Goal: Task Accomplishment & Management: Use online tool/utility

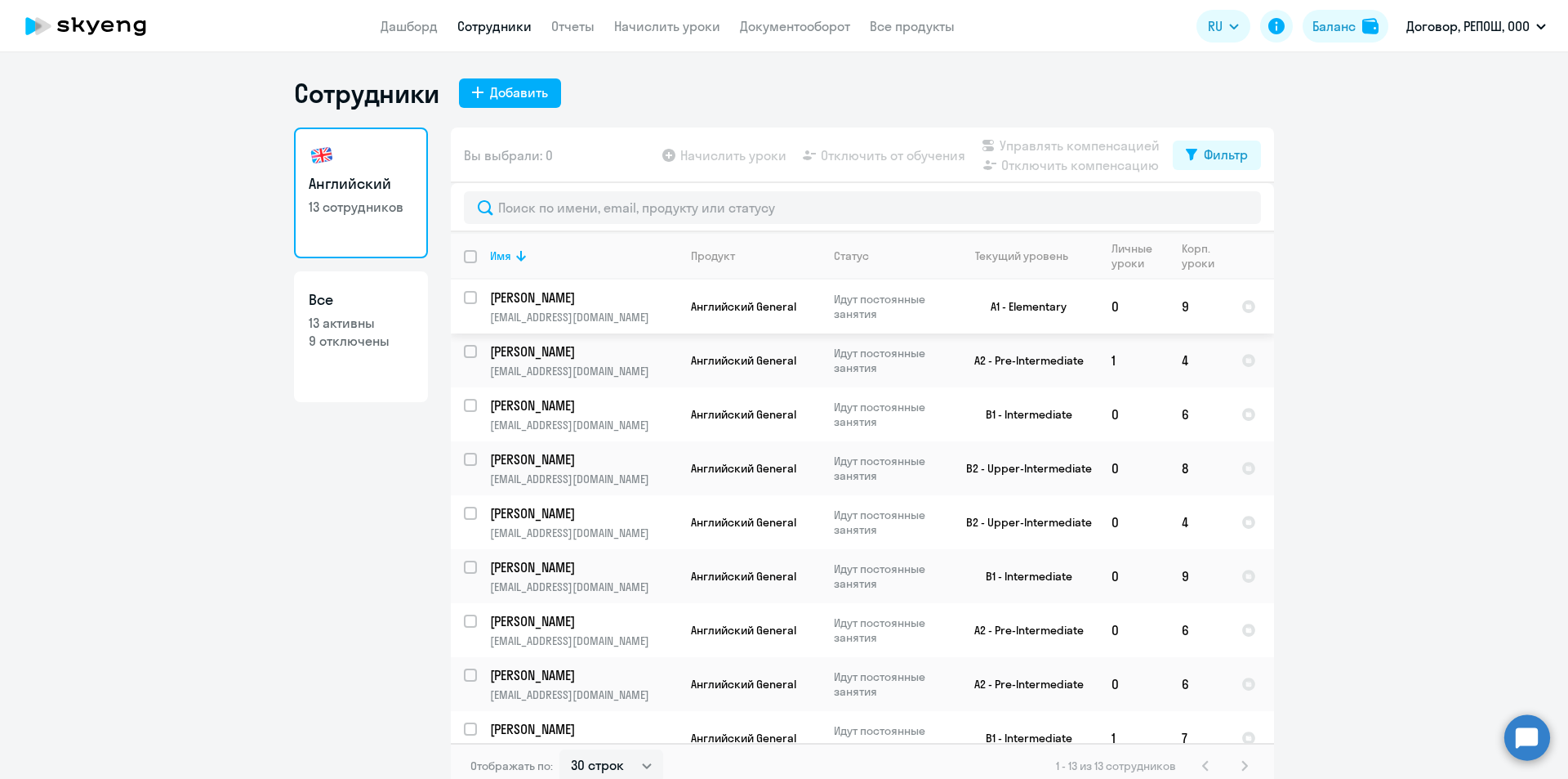
select select "30"
click at [640, 16] on app-header "Дашборд Сотрудники Отчеты Начислить уроки Документооборот Все продукты Дашборд …" at bounding box center [784, 26] width 1568 height 52
click at [650, 31] on link "Начислить уроки" at bounding box center [667, 26] width 106 height 17
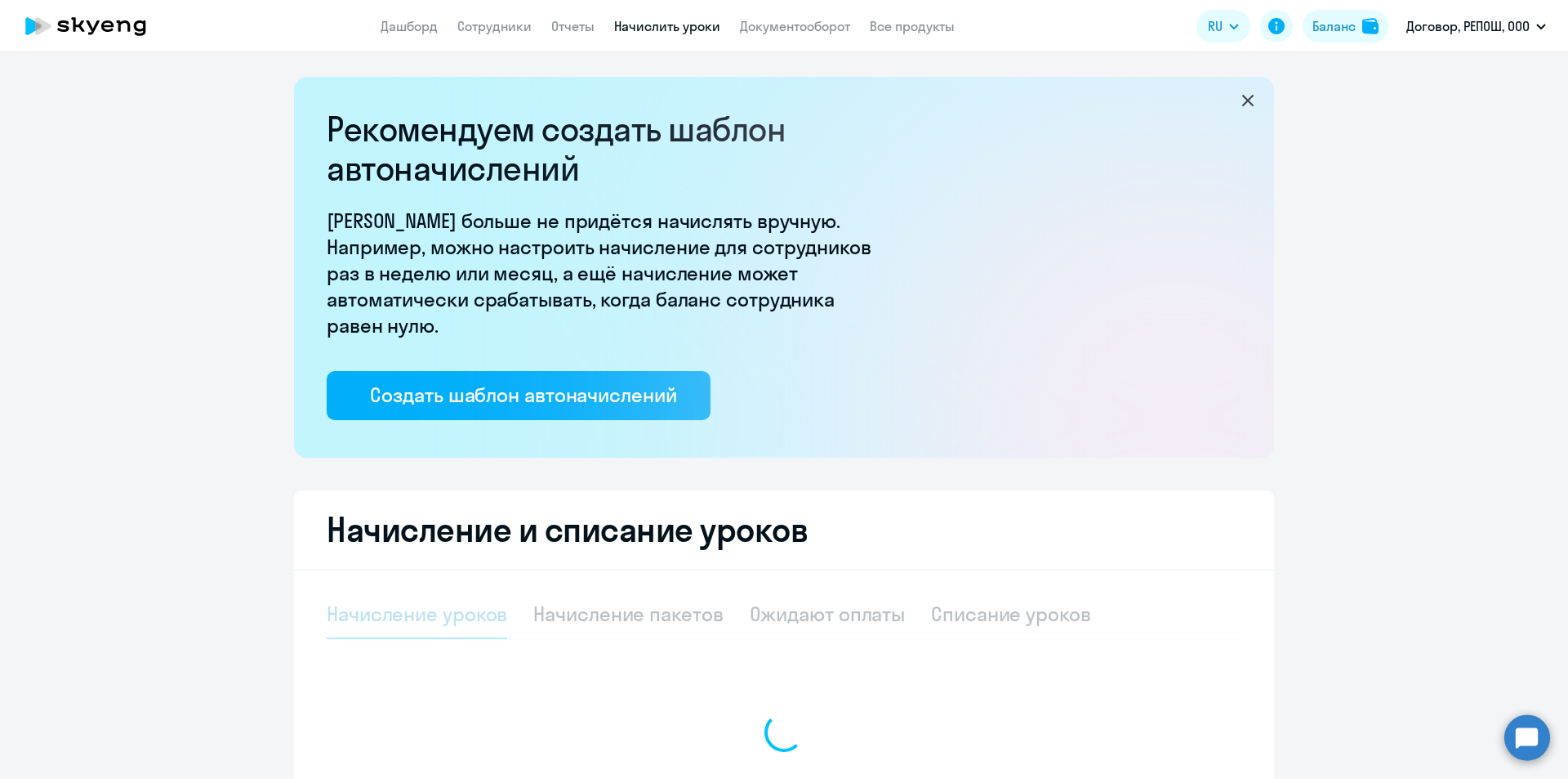
select select "10"
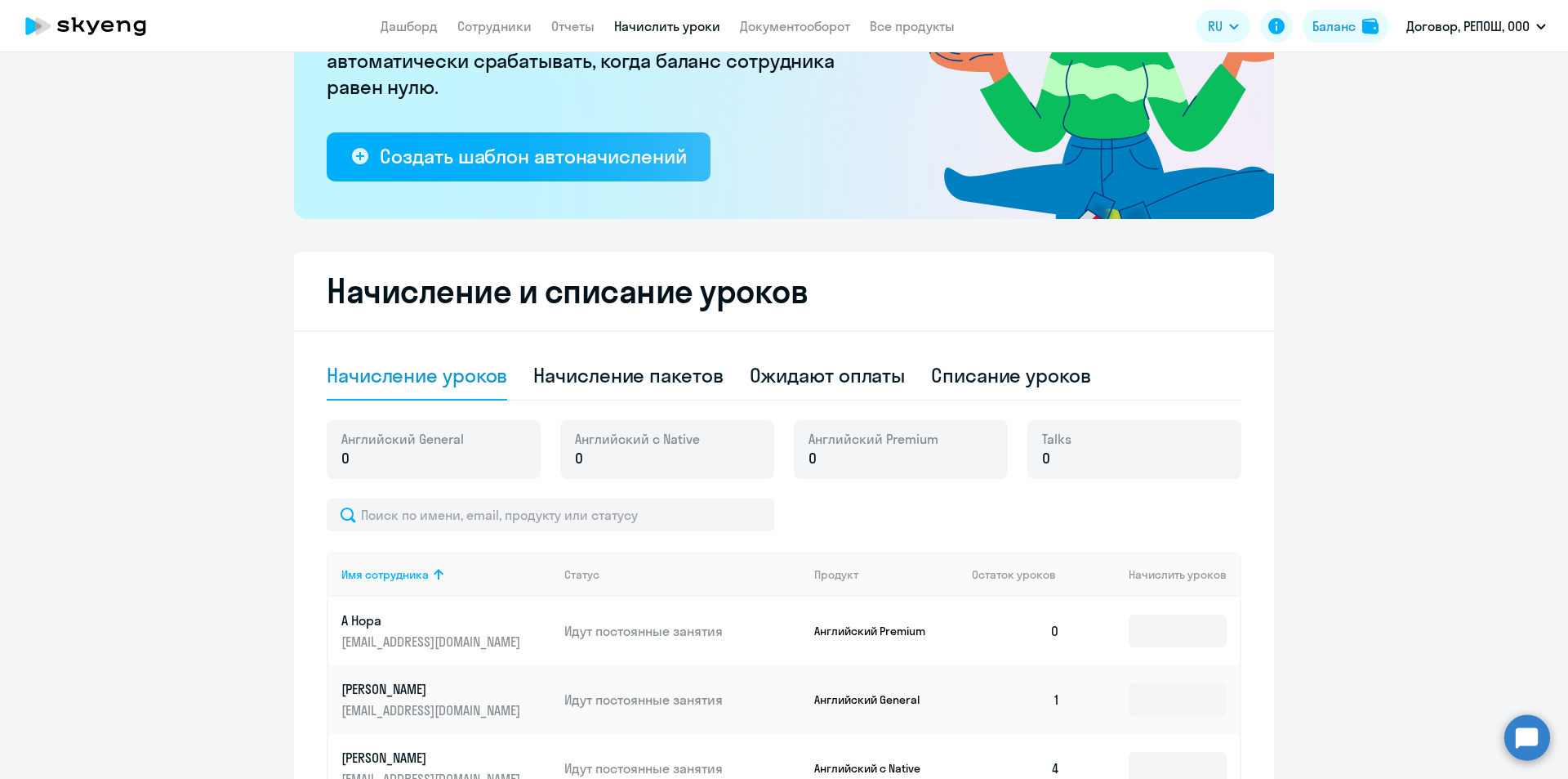
scroll to position [245, 0]
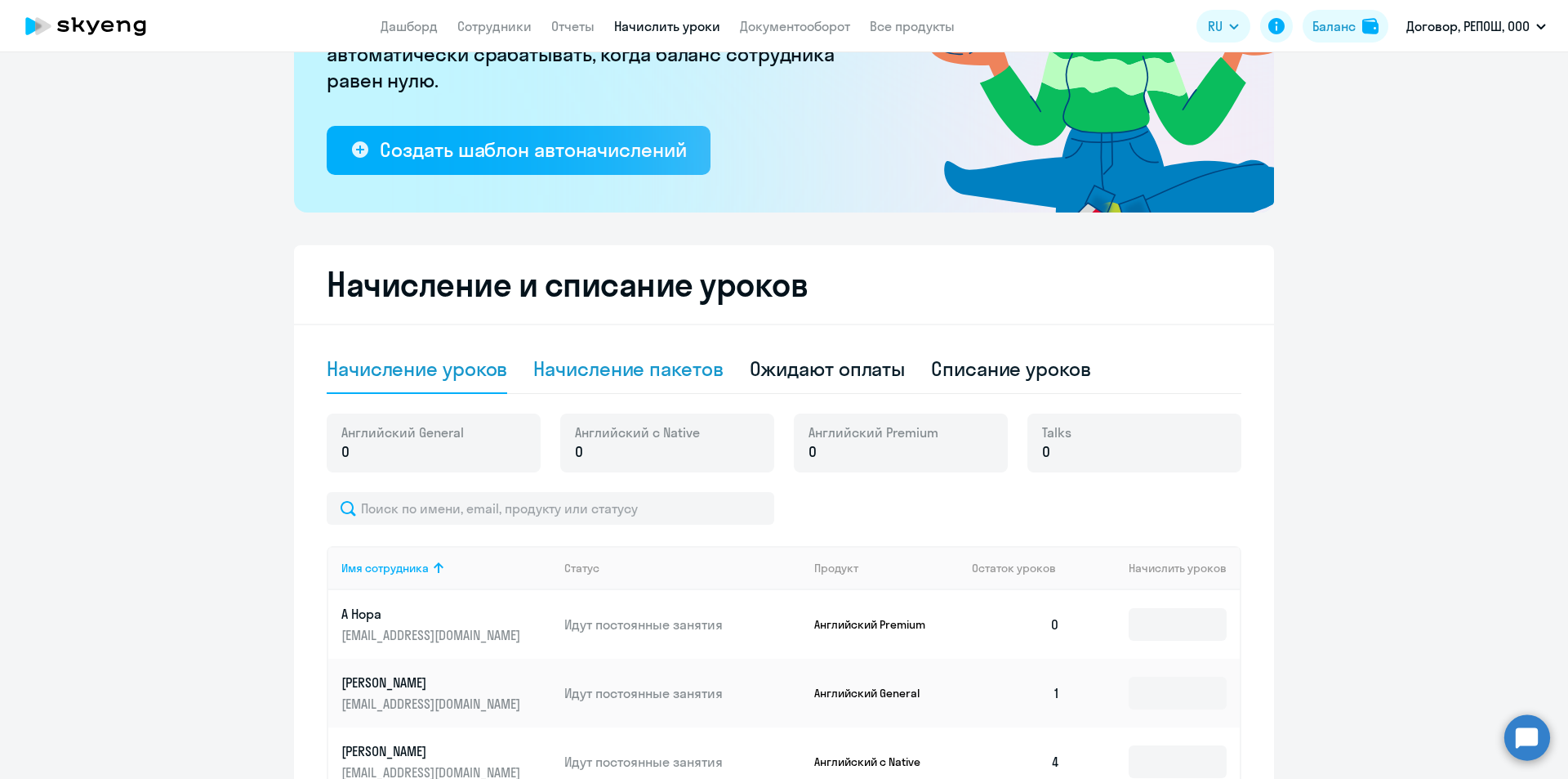
click at [669, 372] on div "Начисление пакетов" at bounding box center [627, 368] width 189 height 26
select select "10"
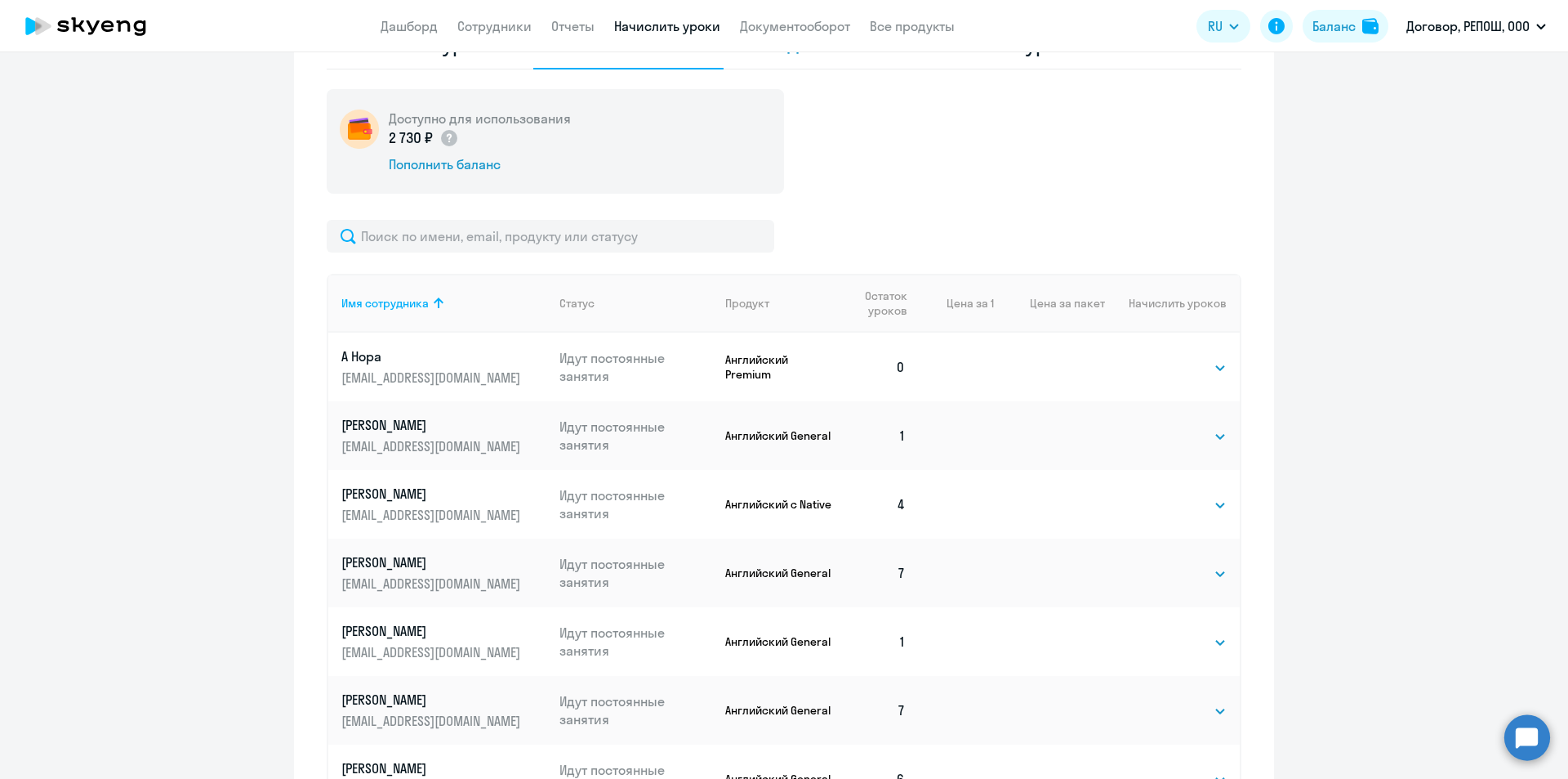
scroll to position [572, 0]
click at [898, 297] on span "Остаток уроков" at bounding box center [877, 301] width 58 height 30
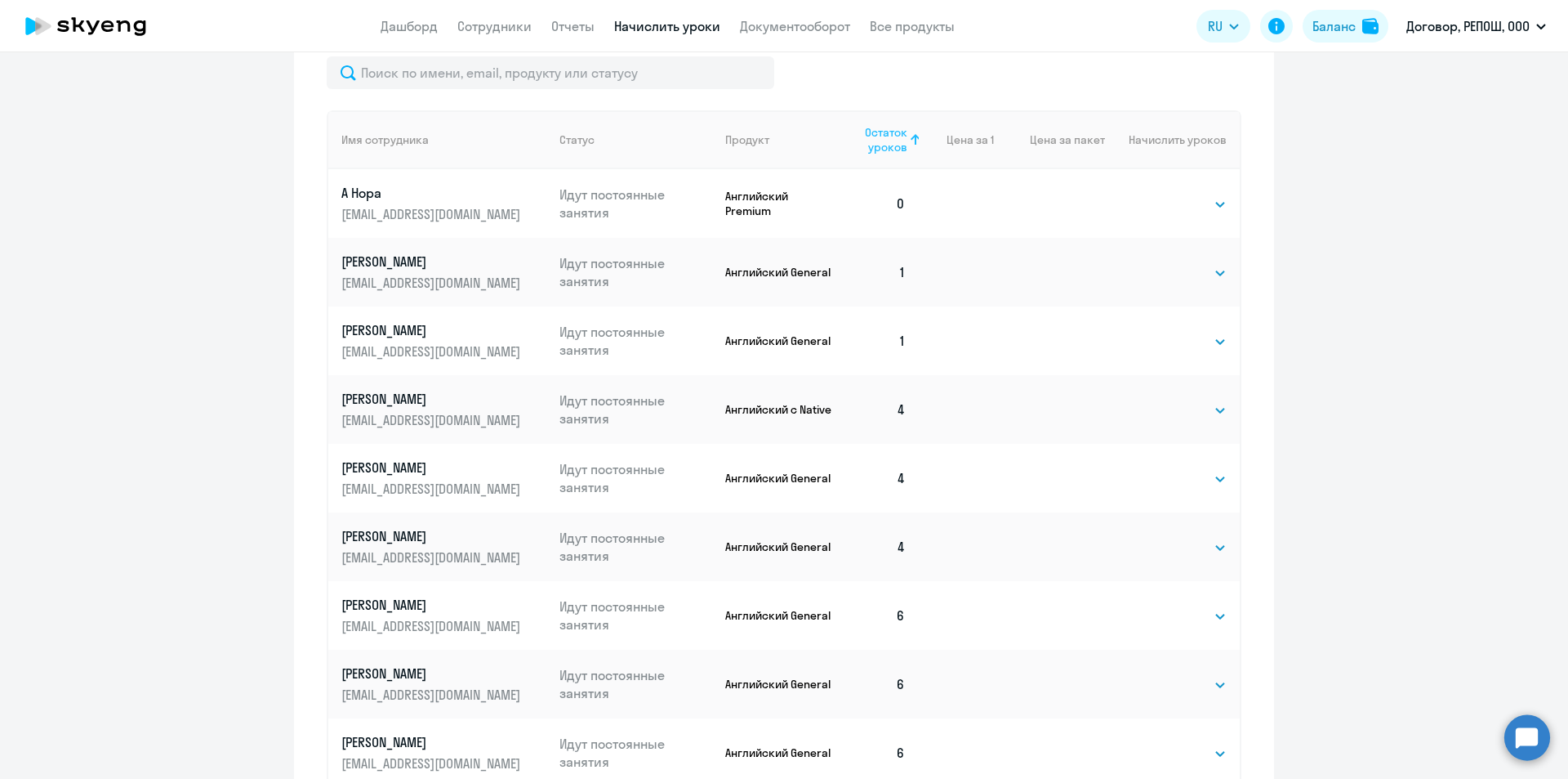
scroll to position [735, 0]
click at [1194, 275] on select "Выбрать 4 8 16 32 64 96 128" at bounding box center [1192, 271] width 67 height 20
select select "4"
click at [1159, 261] on select "Выбрать 4 8 16 32 64 96 128" at bounding box center [1192, 271] width 67 height 20
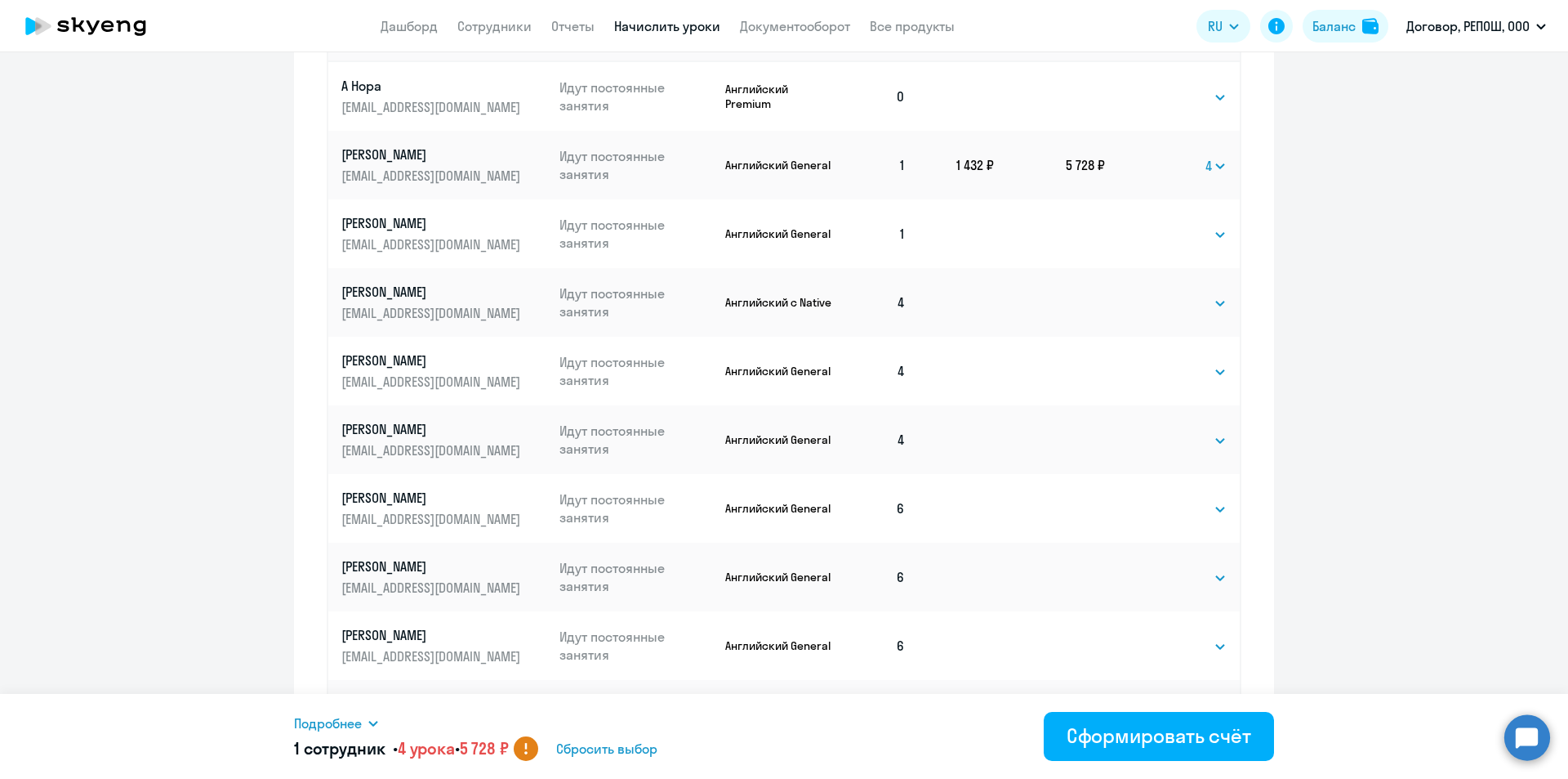
scroll to position [783, 0]
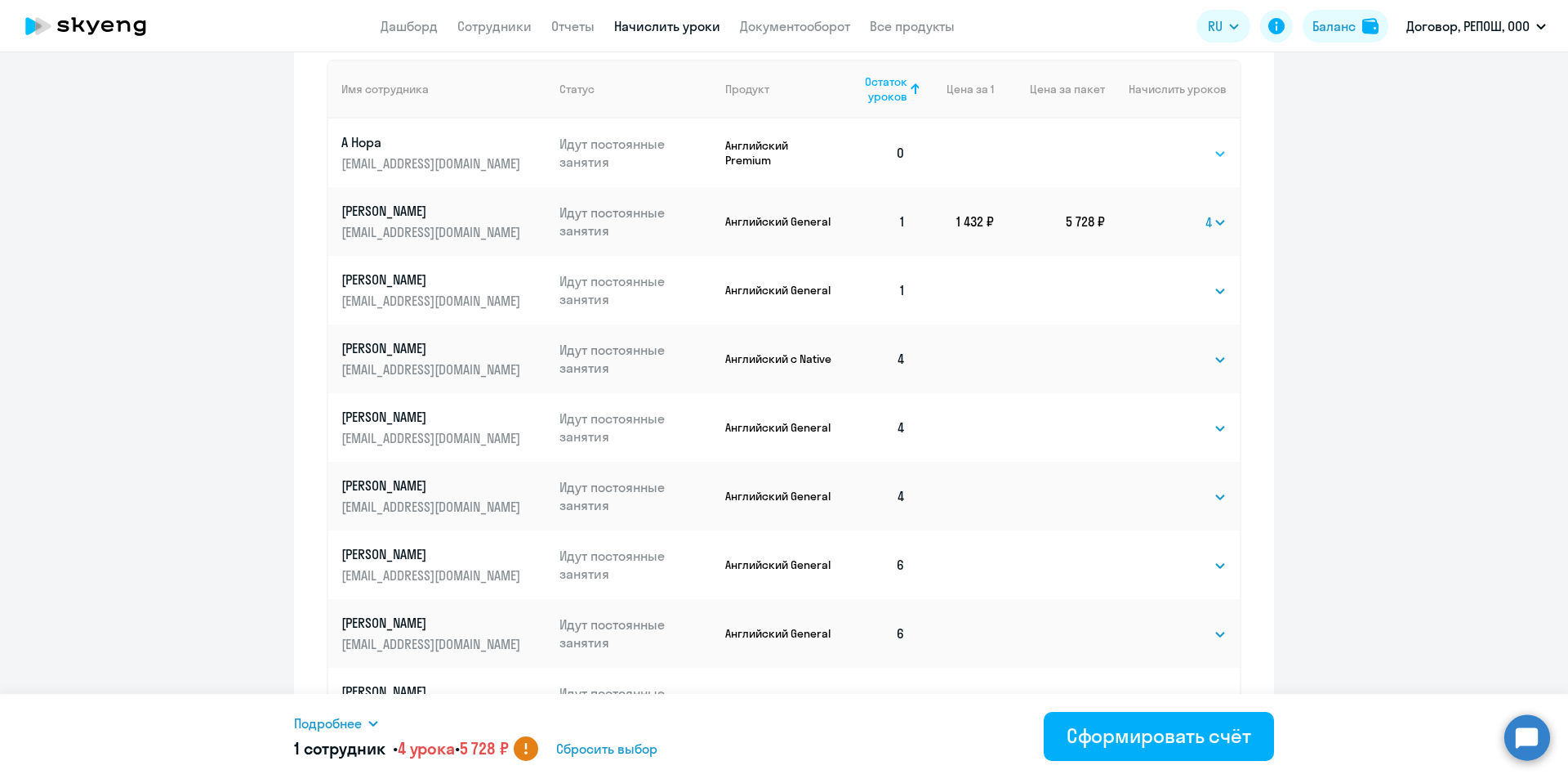
click at [1182, 146] on select "Выбрать 4 8 16 32 64 96 128" at bounding box center [1192, 154] width 67 height 20
select select "8"
click at [1159, 144] on select "Выбрать 4 8 16 32 64 96 128" at bounding box center [1192, 154] width 67 height 20
click at [923, 147] on td "2 072 ₽" at bounding box center [956, 152] width 75 height 69
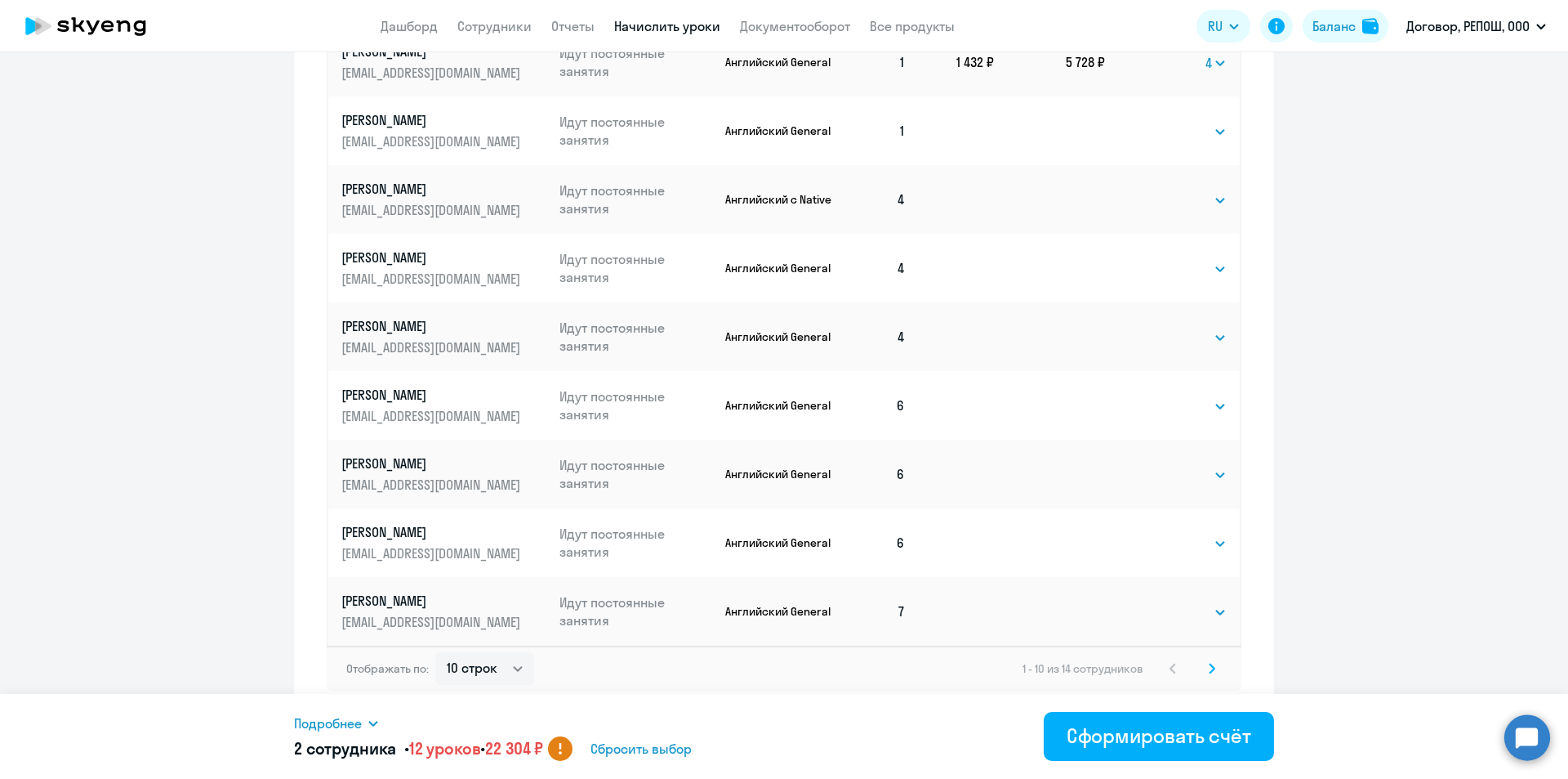
scroll to position [947, 0]
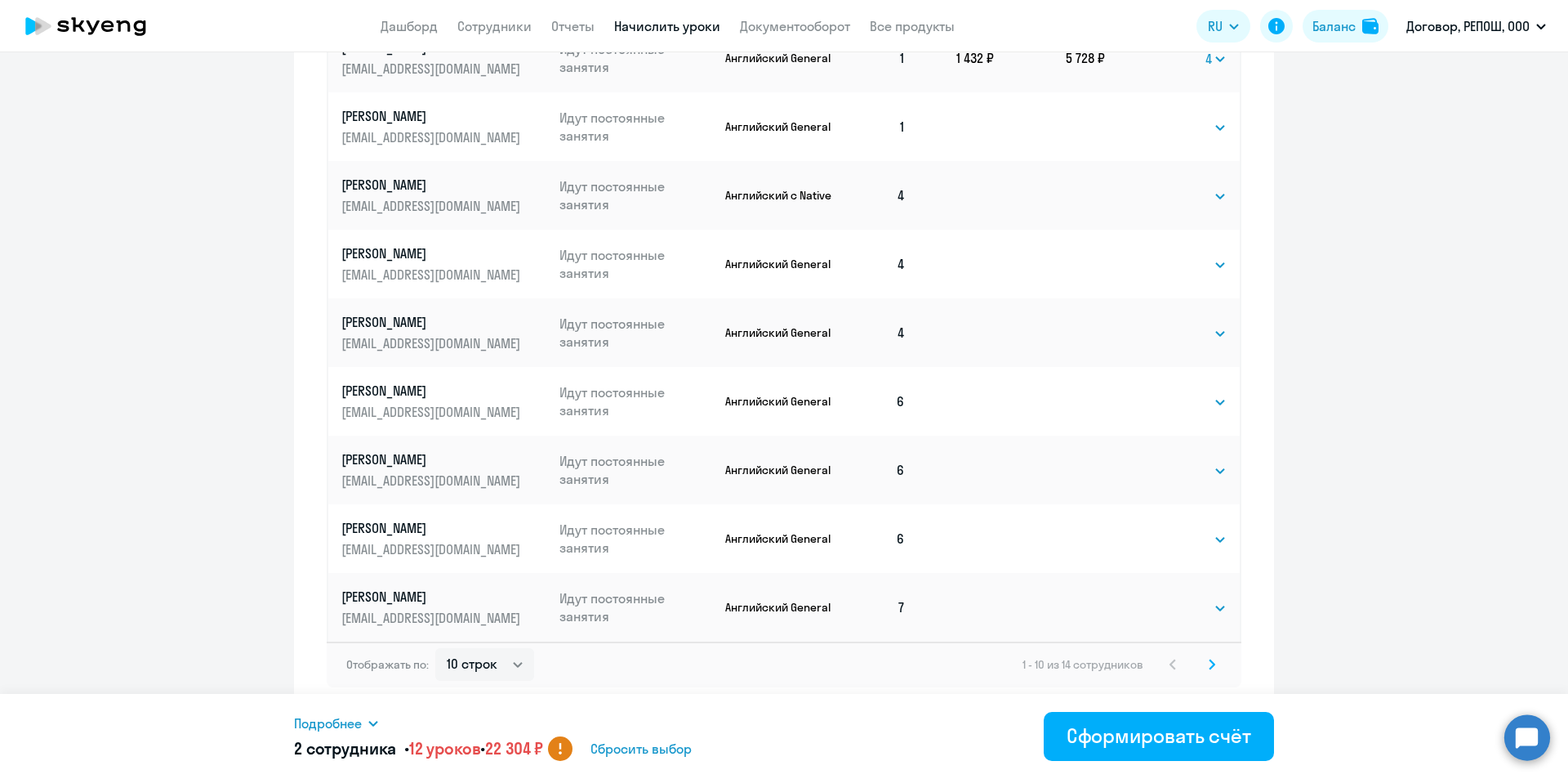
click at [1209, 664] on icon at bounding box center [1212, 664] width 7 height 12
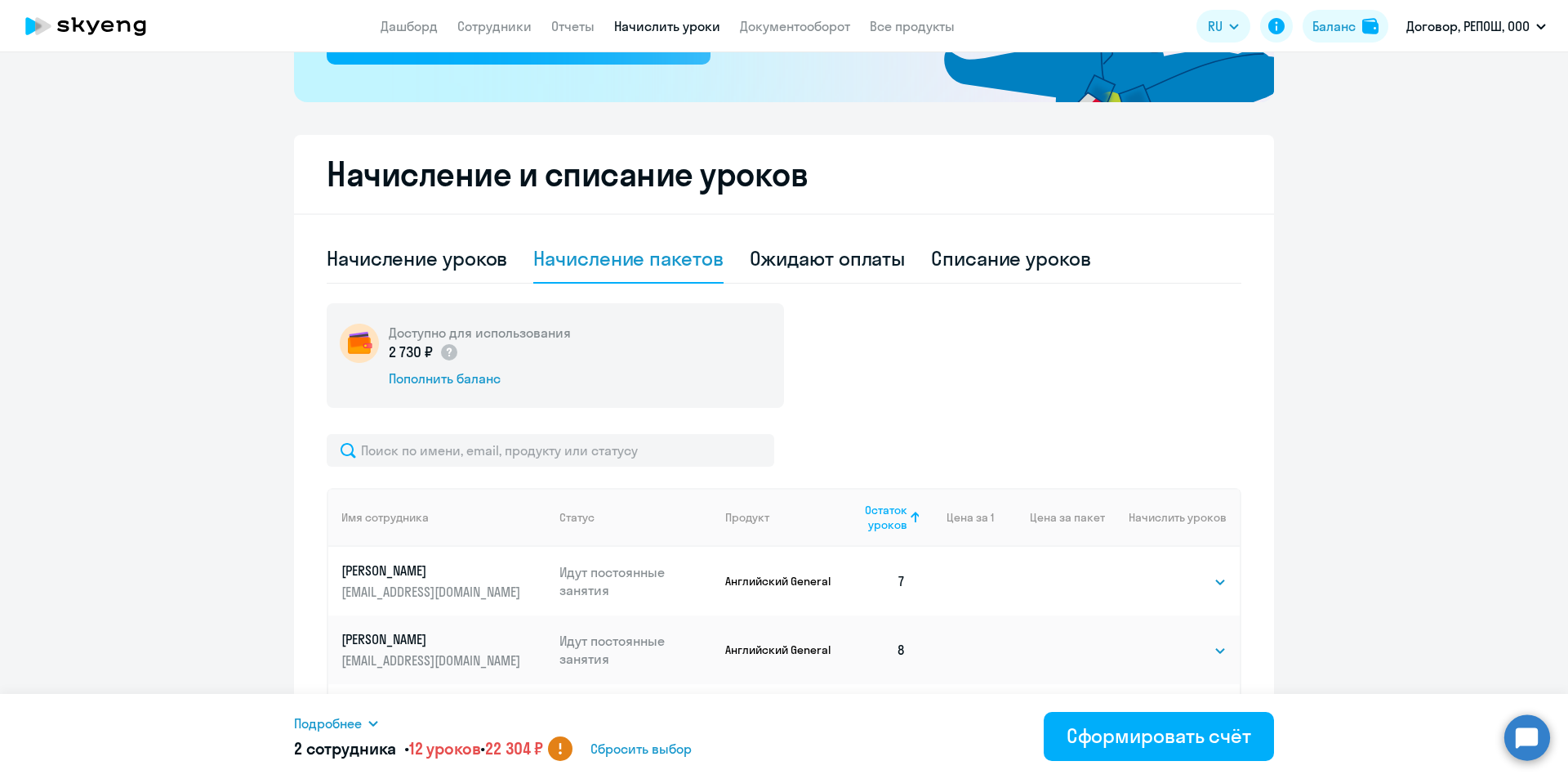
scroll to position [535, 0]
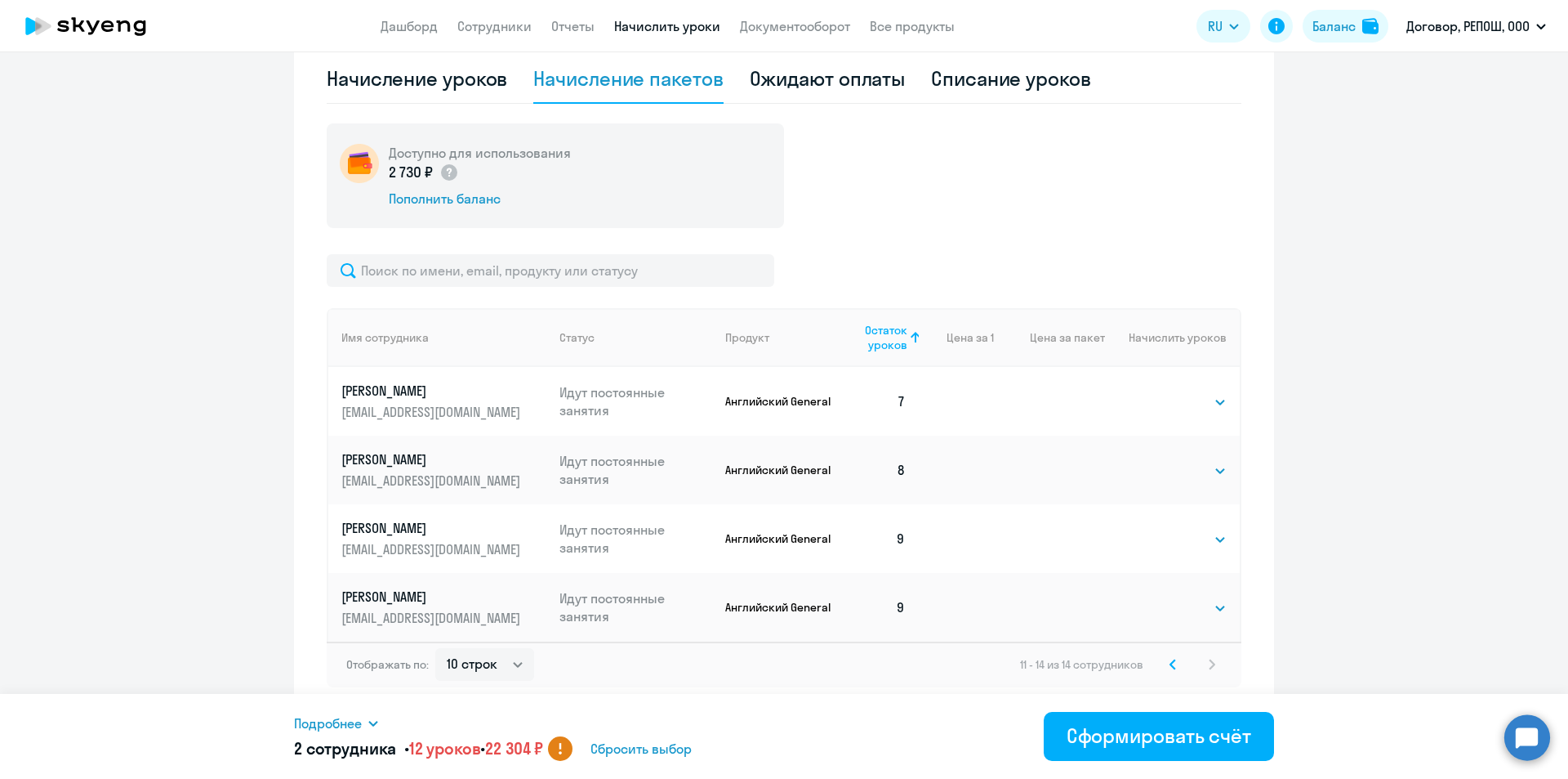
click at [1163, 664] on svg-icon at bounding box center [1172, 665] width 20 height 20
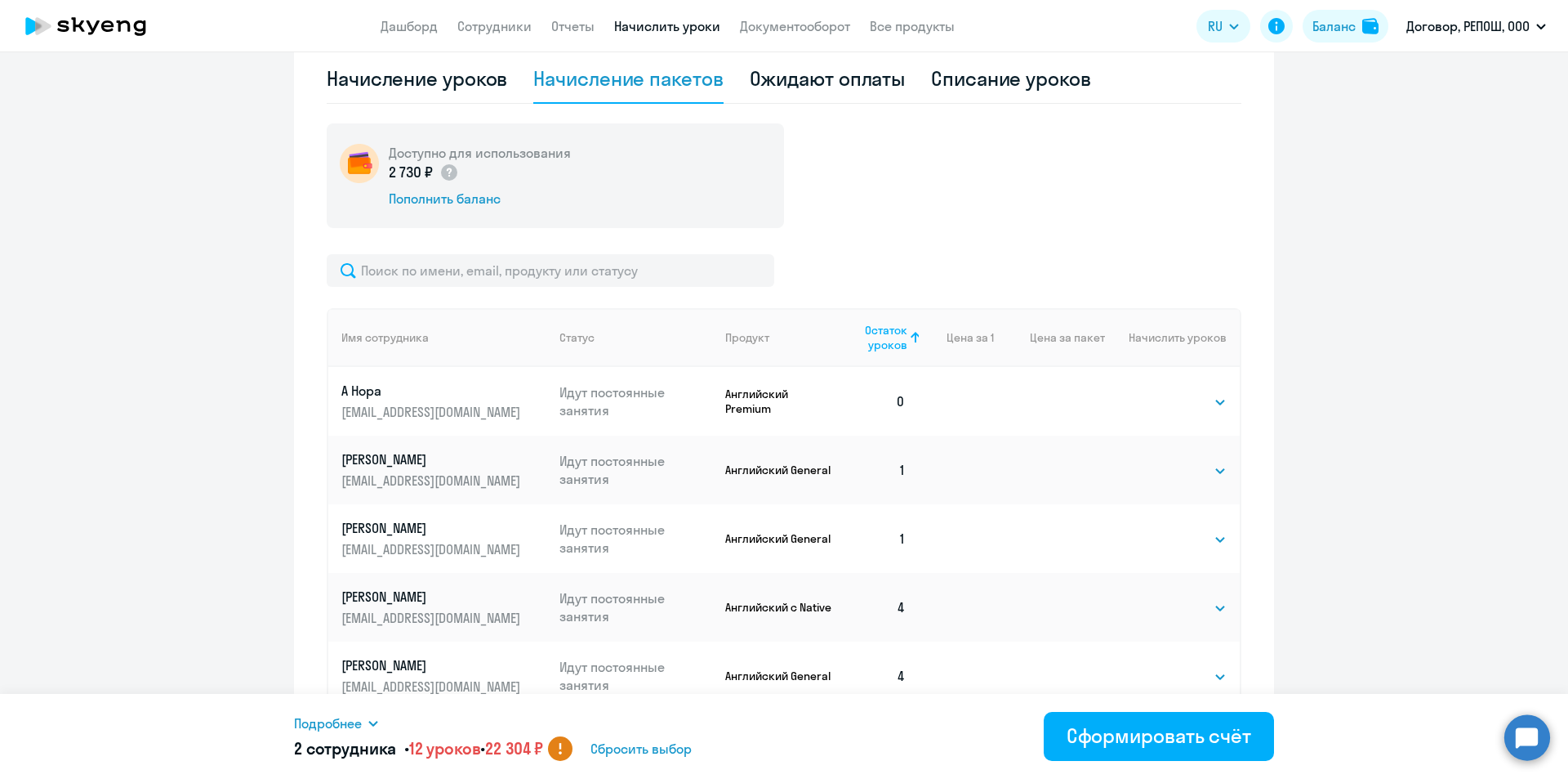
select select "8"
select select "4"
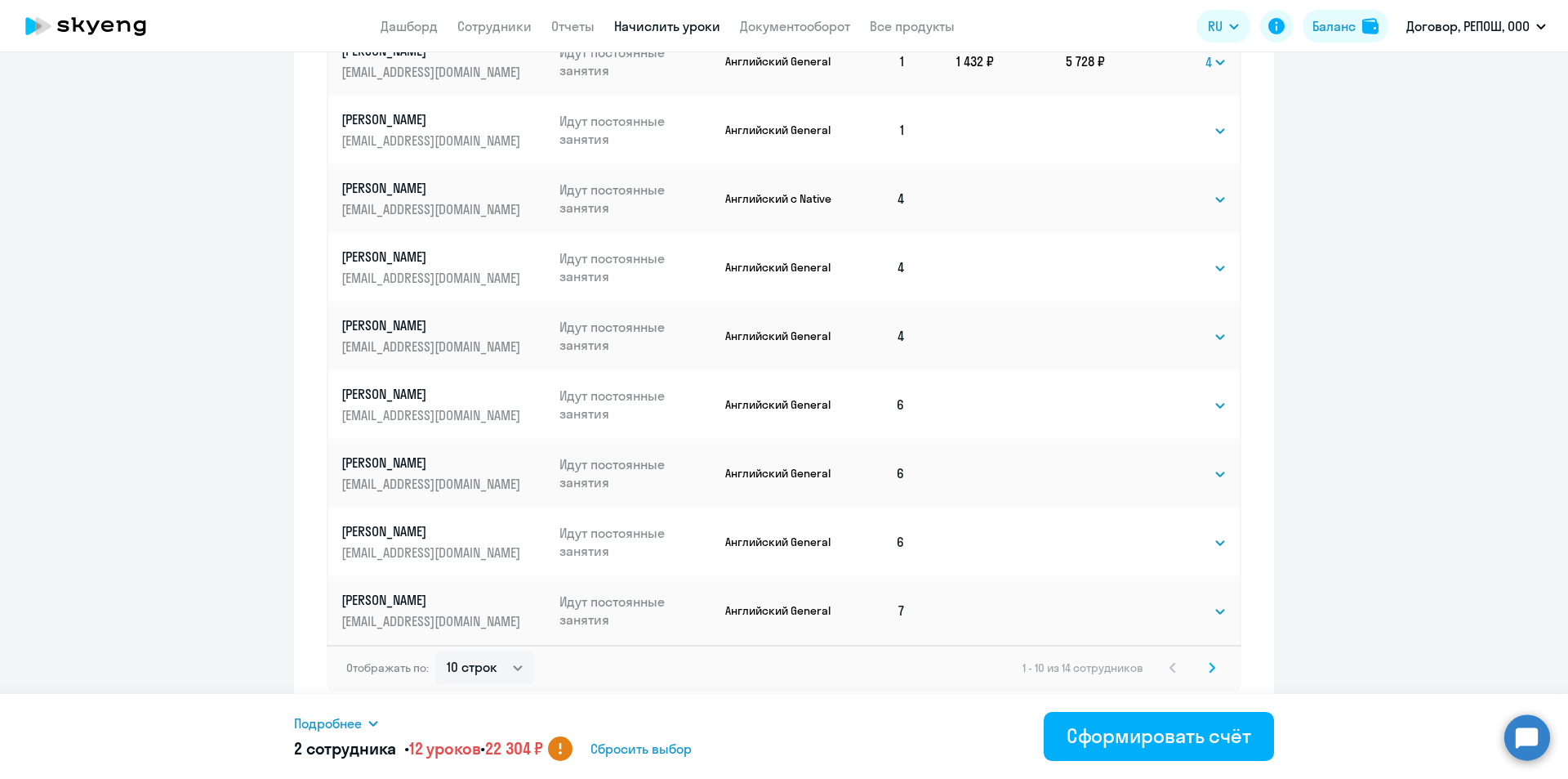
scroll to position [947, 0]
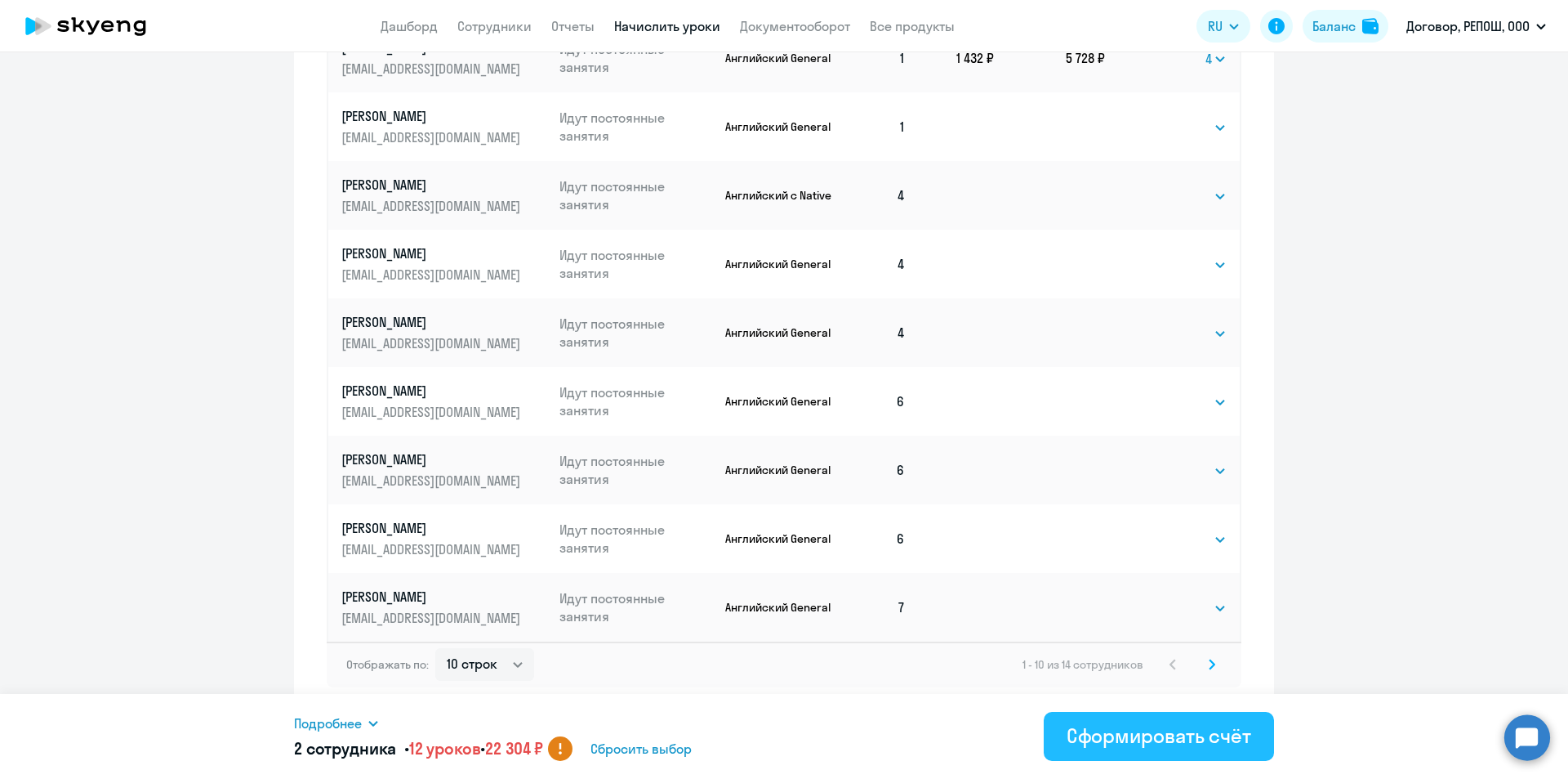
click at [1167, 738] on div "Сформировать счёт" at bounding box center [1158, 735] width 185 height 26
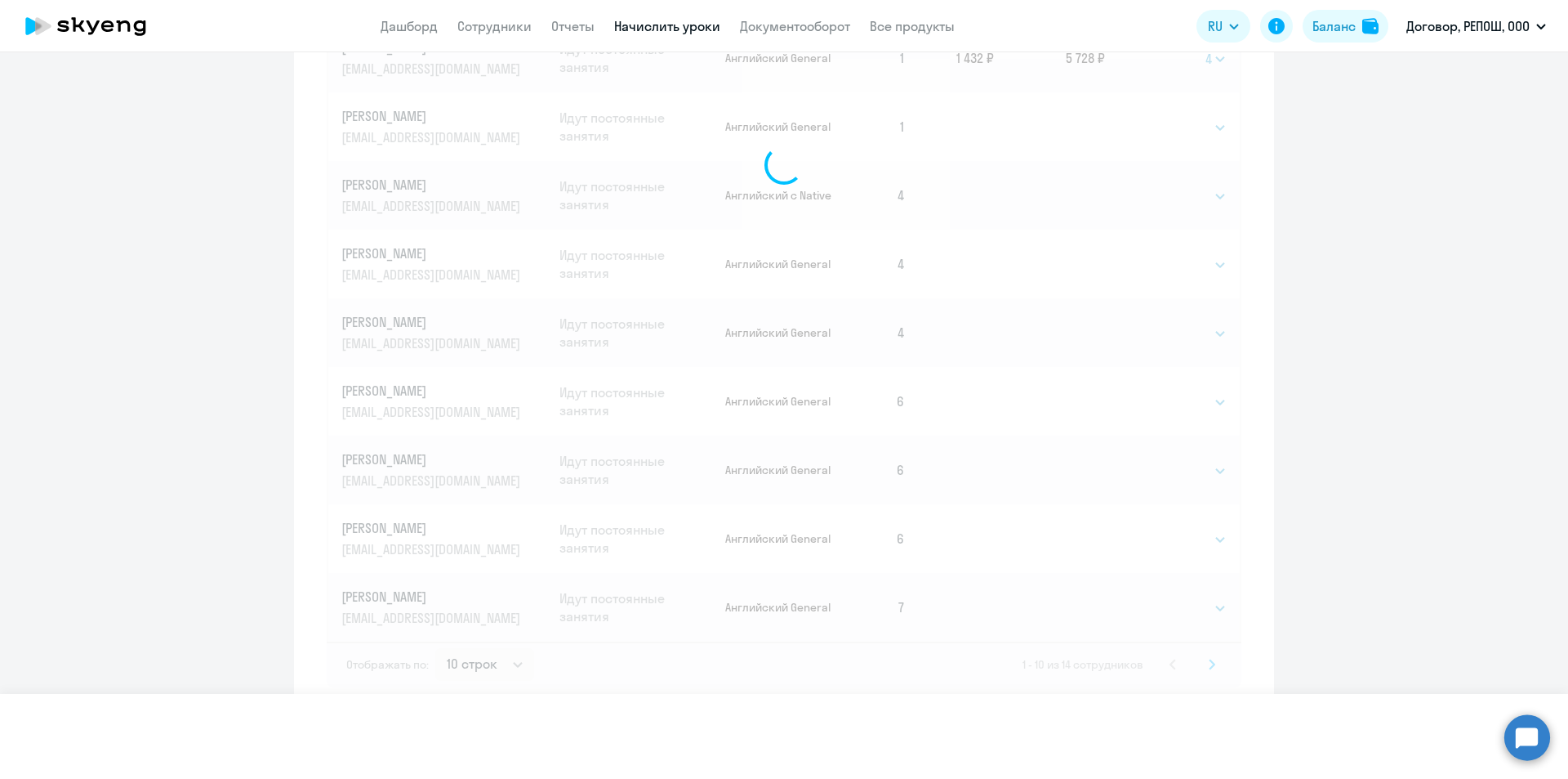
select select
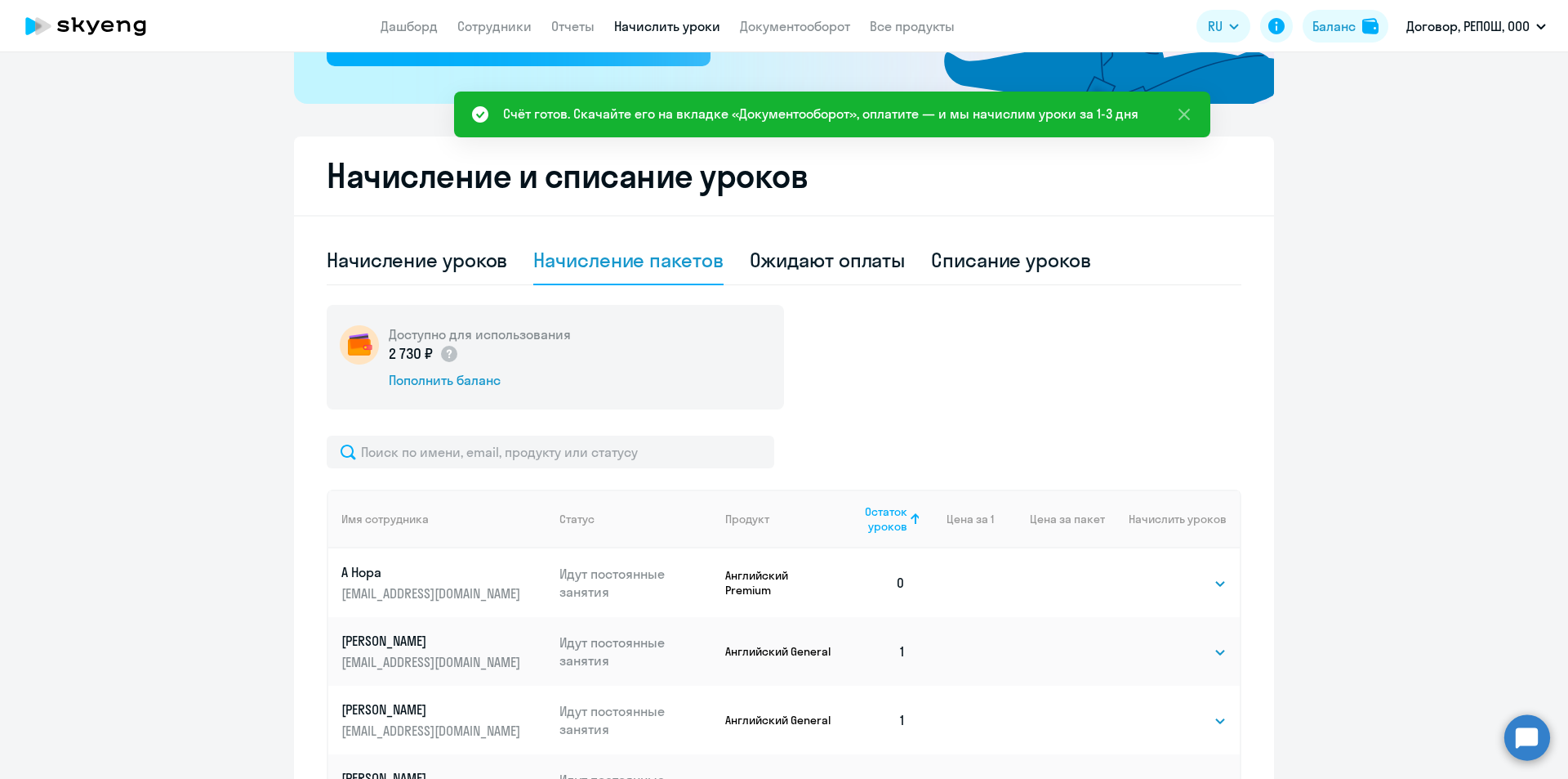
scroll to position [130, 0]
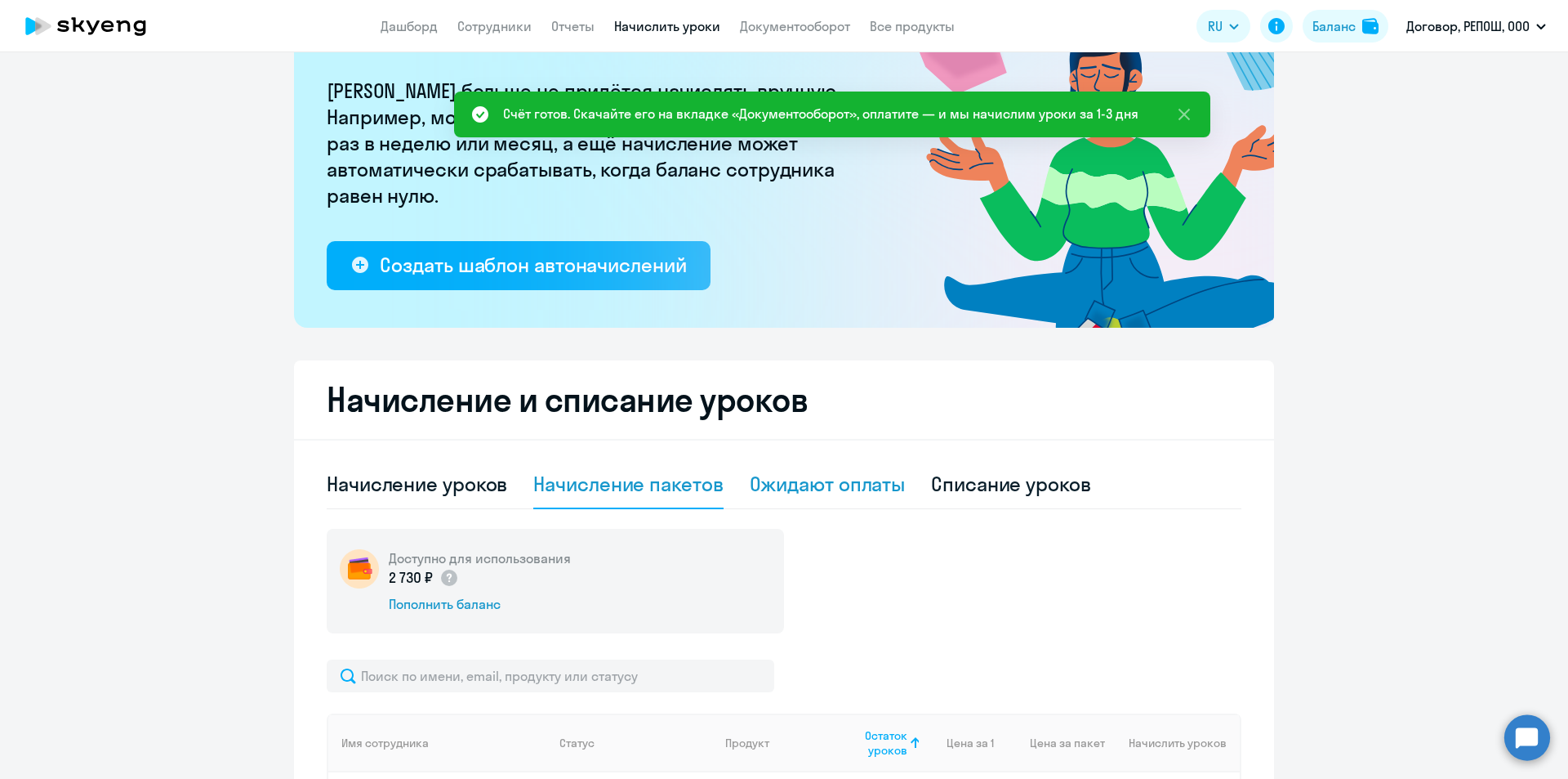
click at [810, 481] on div "Ожидают оплаты" at bounding box center [827, 483] width 156 height 26
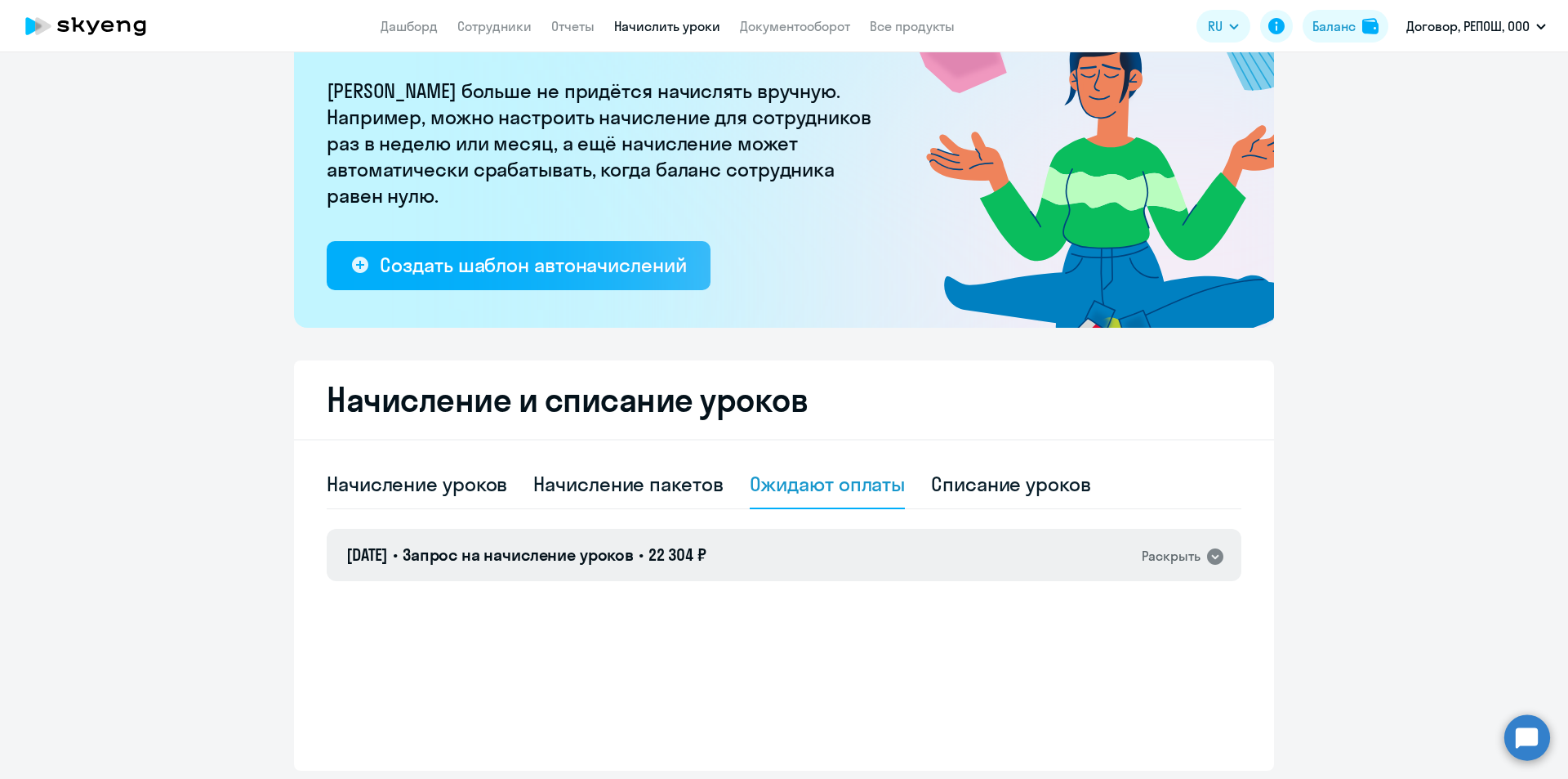
click at [1129, 550] on div "22.09.2025 • Запрос на начисление уроков • 22 304 ₽ Раскрыть" at bounding box center [784, 555] width 914 height 52
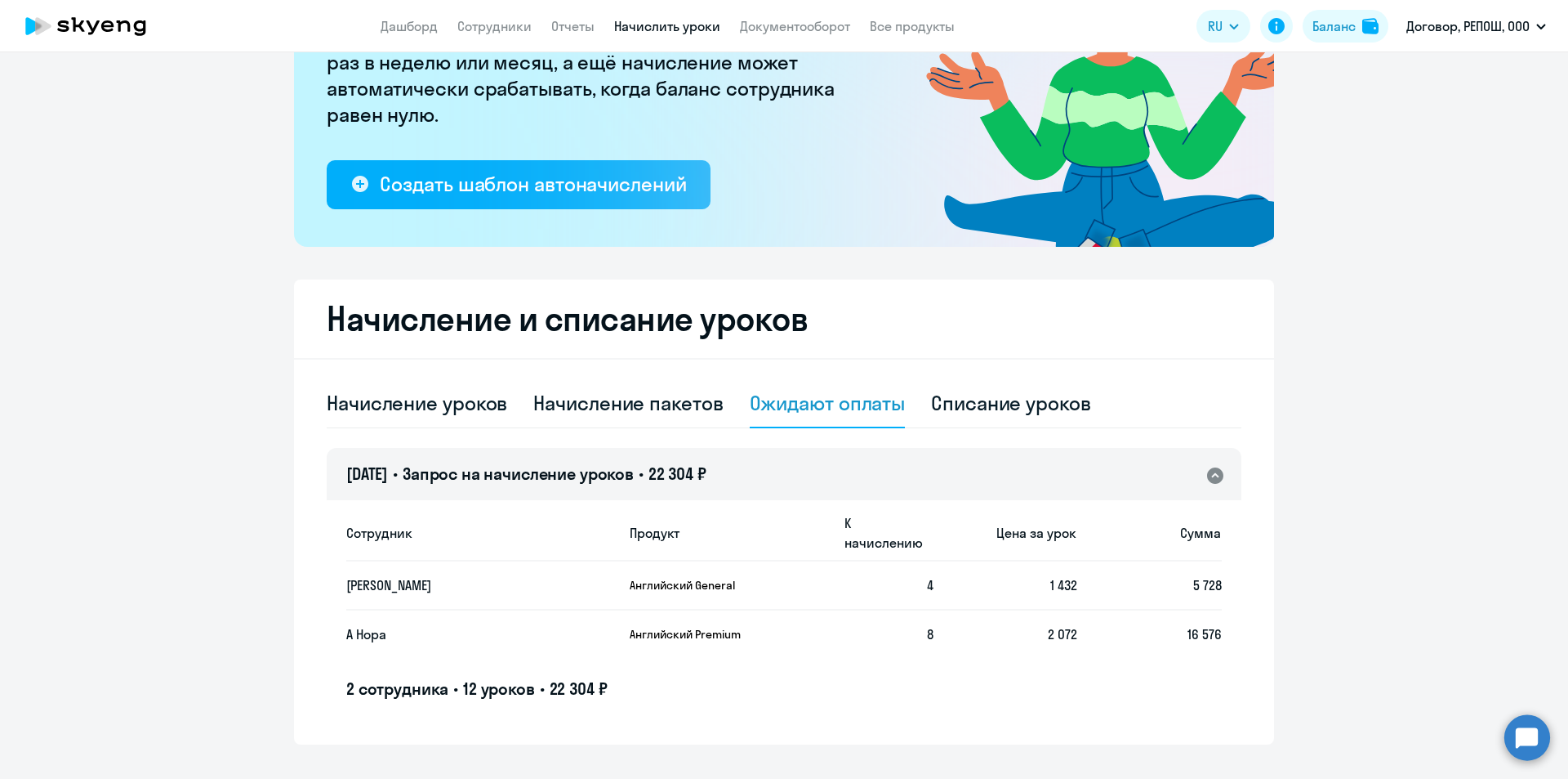
scroll to position [222, 0]
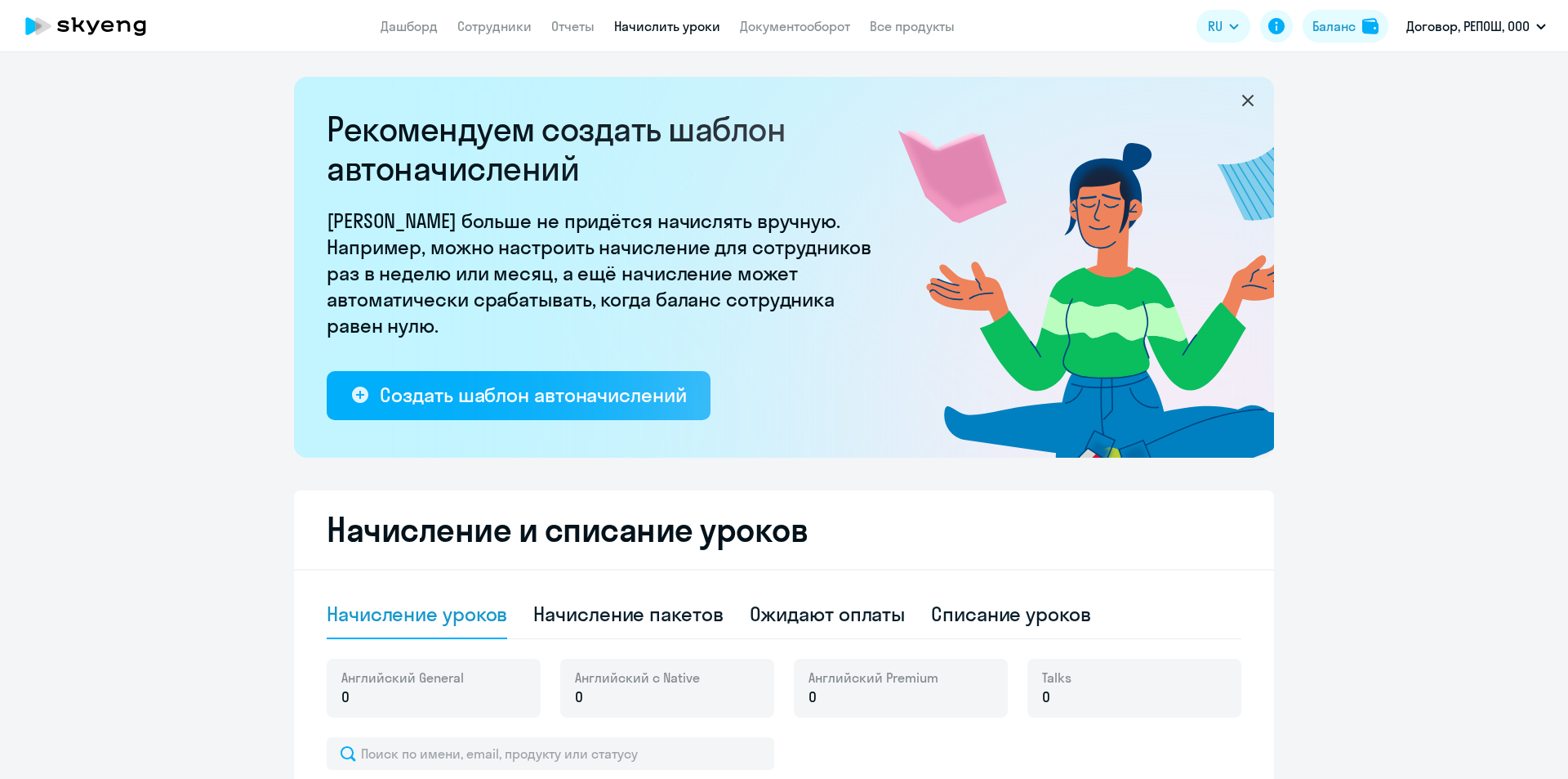
select select "10"
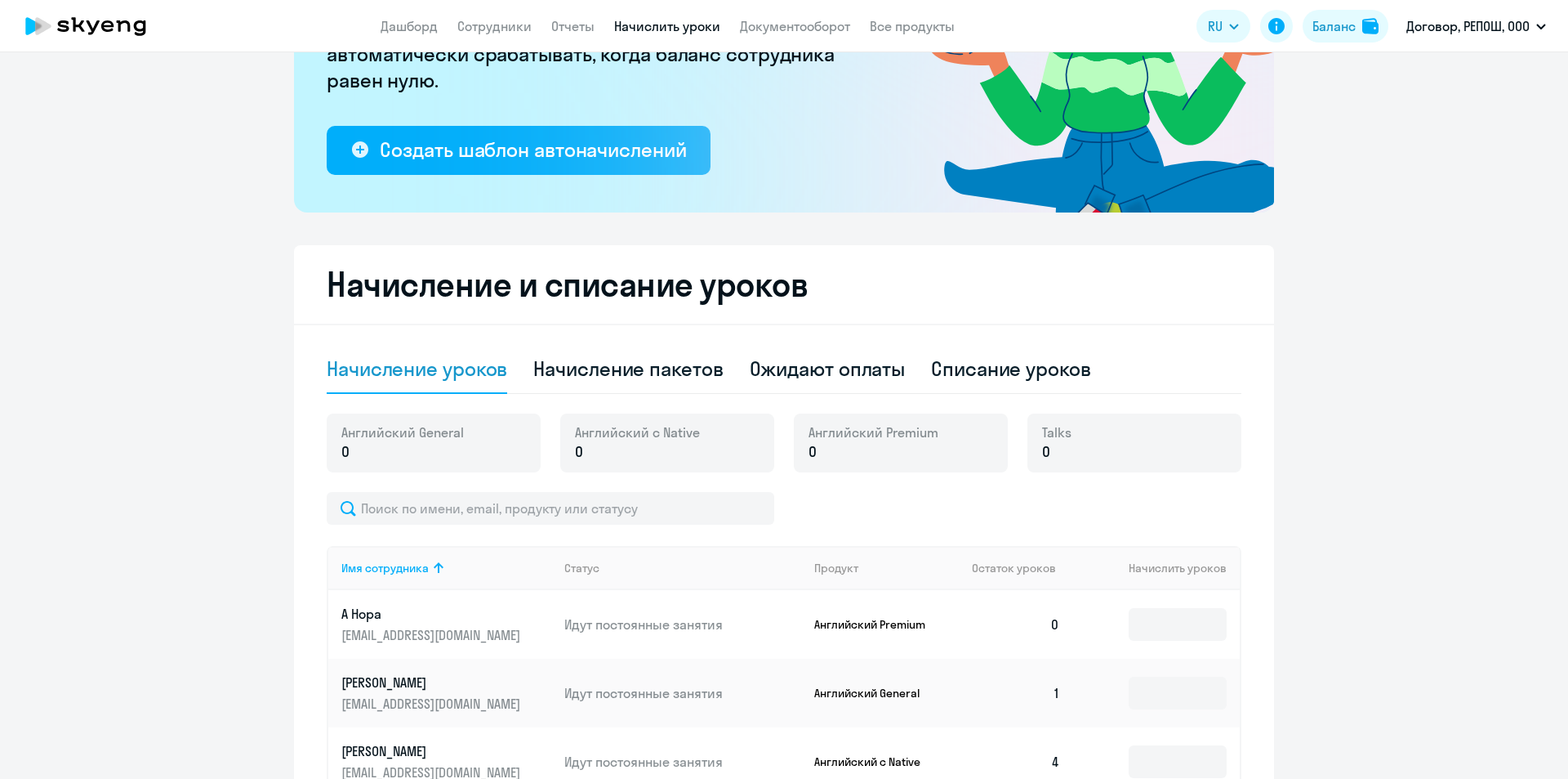
click at [837, 356] on div "Ожидают оплаты" at bounding box center [827, 368] width 156 height 26
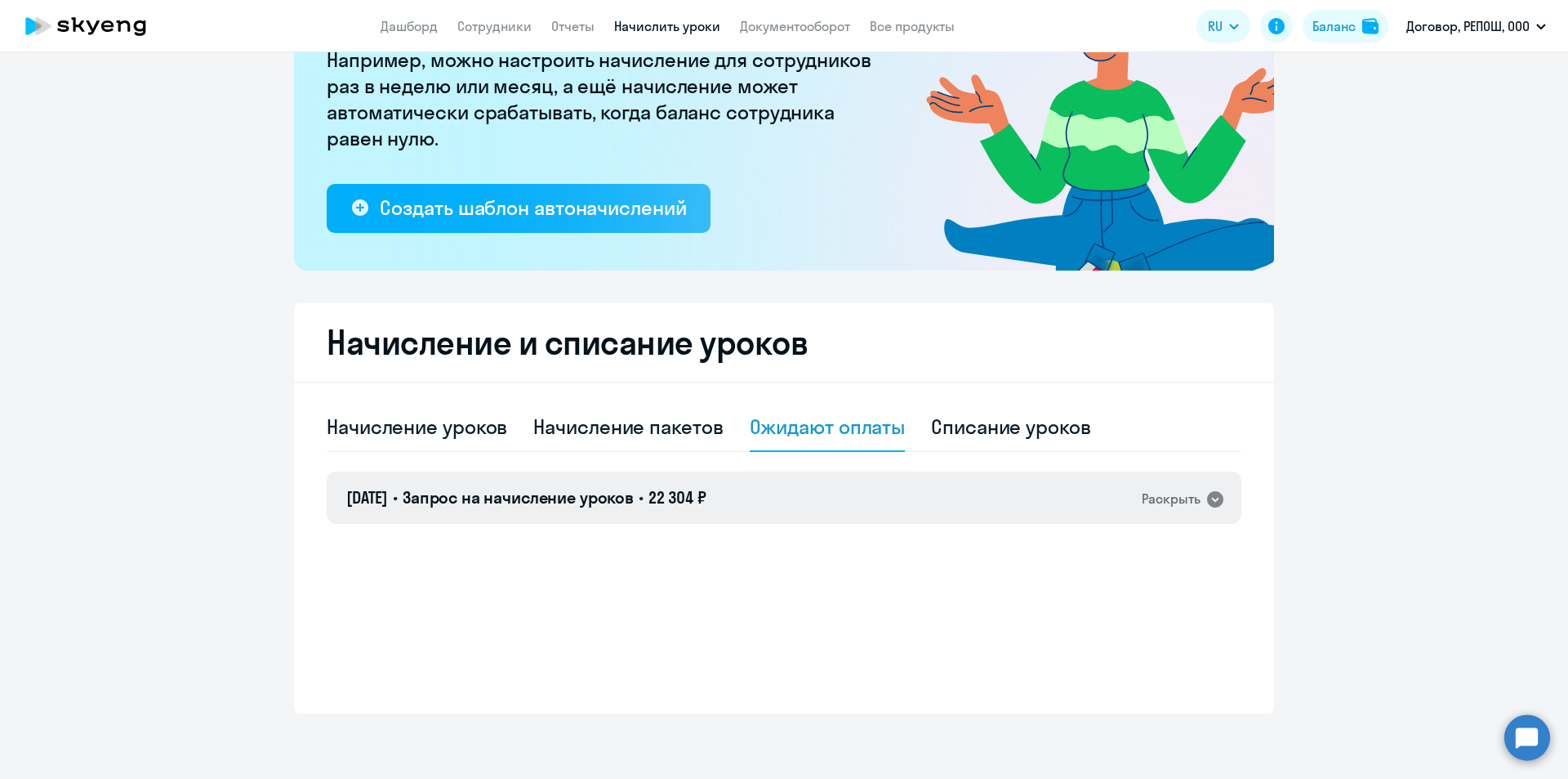
click at [1196, 498] on div "Раскрыть" at bounding box center [1183, 498] width 84 height 22
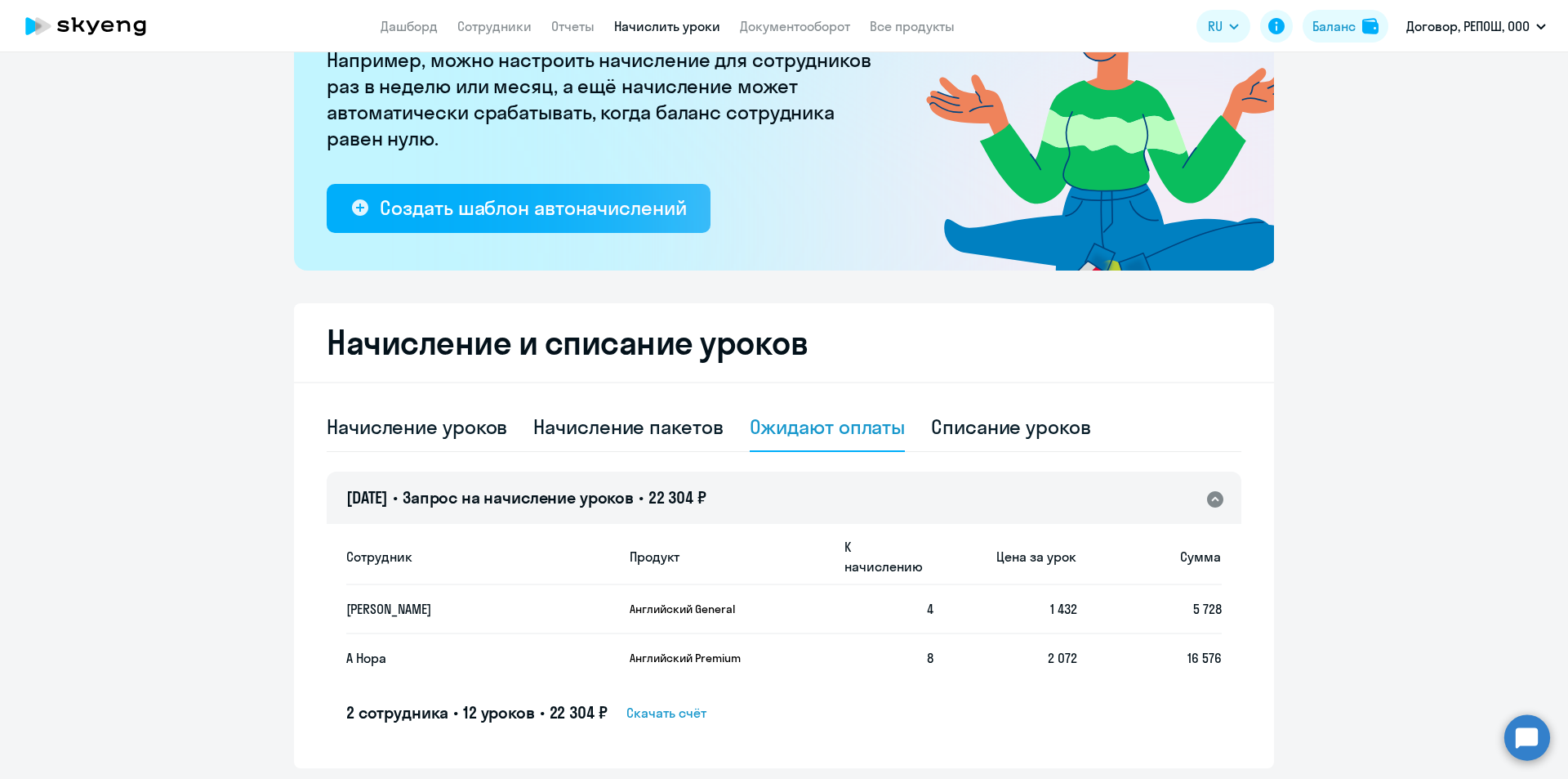
scroll to position [222, 0]
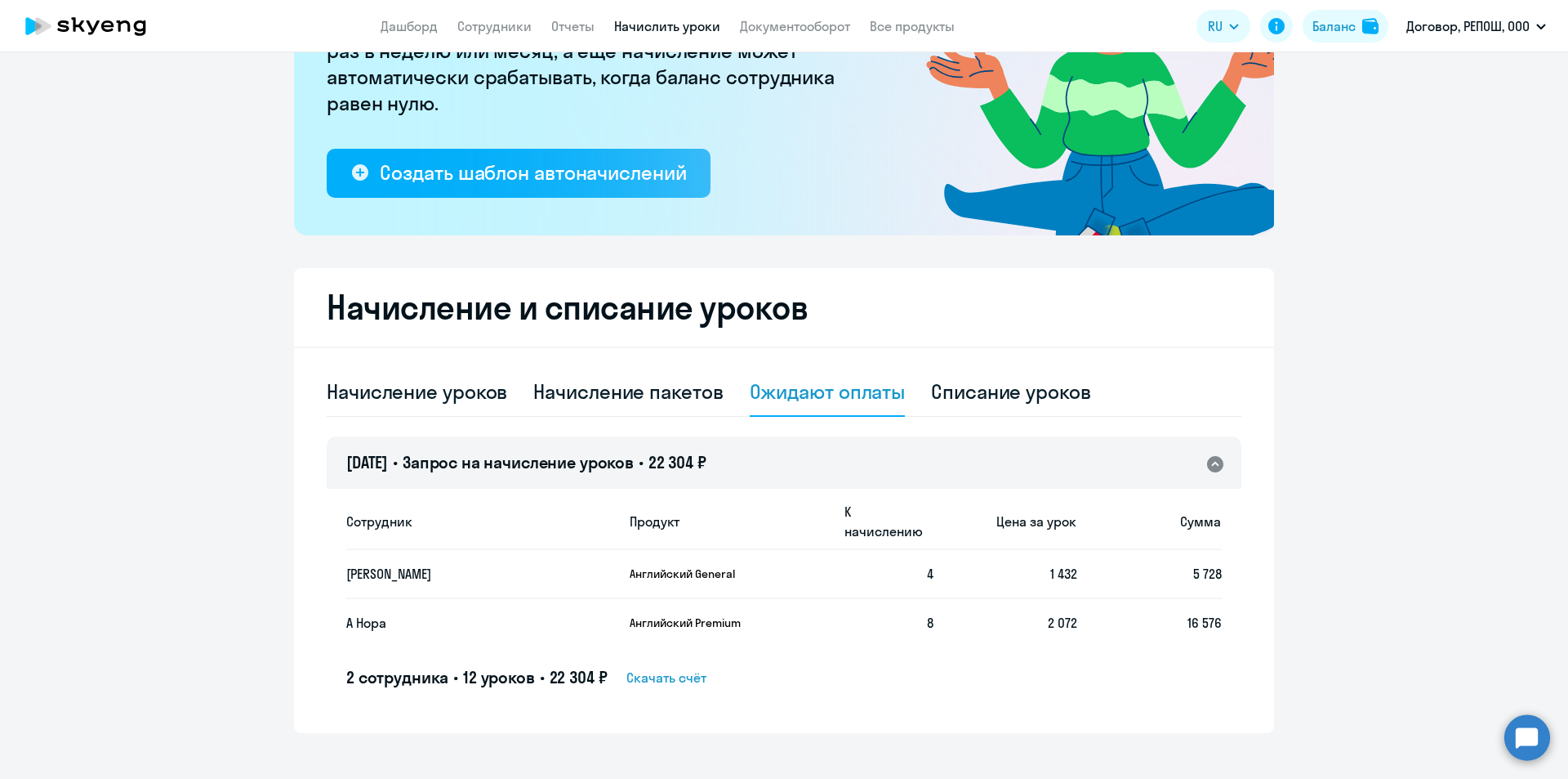
click at [670, 667] on span "Скачать счёт" at bounding box center [666, 677] width 80 height 20
